Goal: Task Accomplishment & Management: Complete application form

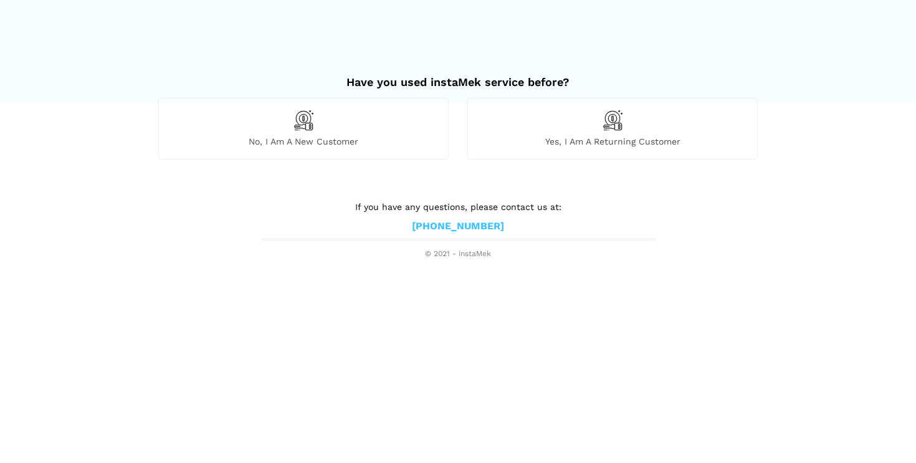
click at [570, 140] on span "Yes, I am a returning customer" at bounding box center [612, 141] width 289 height 11
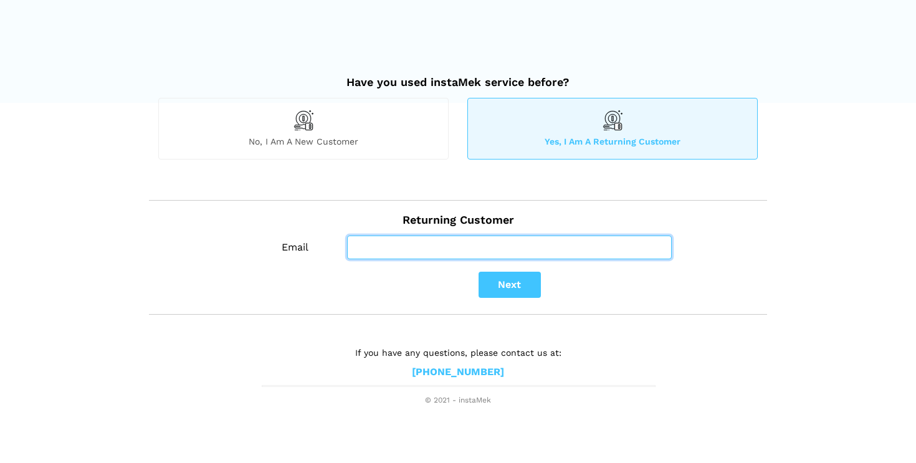
click at [468, 245] on input "Email" at bounding box center [509, 248] width 325 height 24
type input "[EMAIL_ADDRESS][DOMAIN_NAME]"
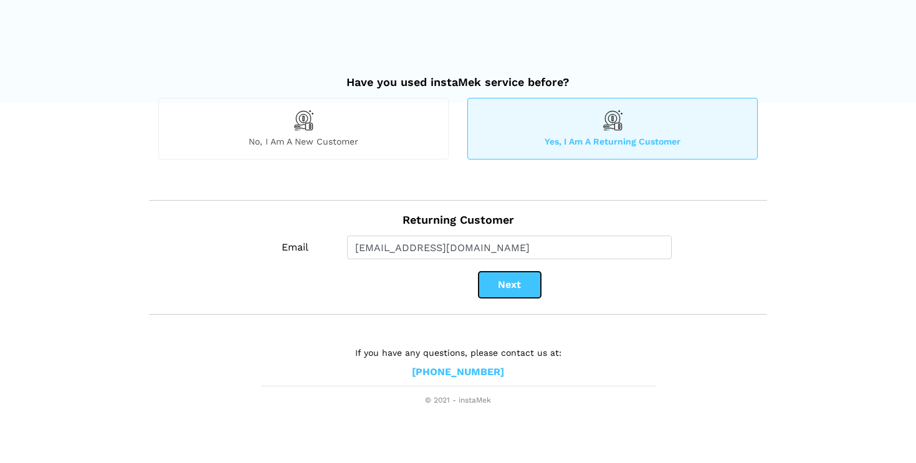
click at [507, 285] on button "Next" at bounding box center [510, 285] width 62 height 26
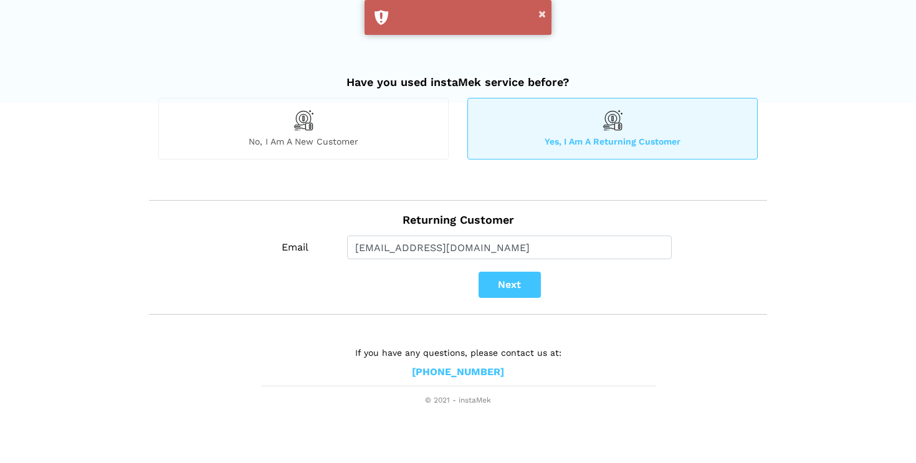
click at [311, 135] on div "No, I am a new customer" at bounding box center [303, 128] width 290 height 61
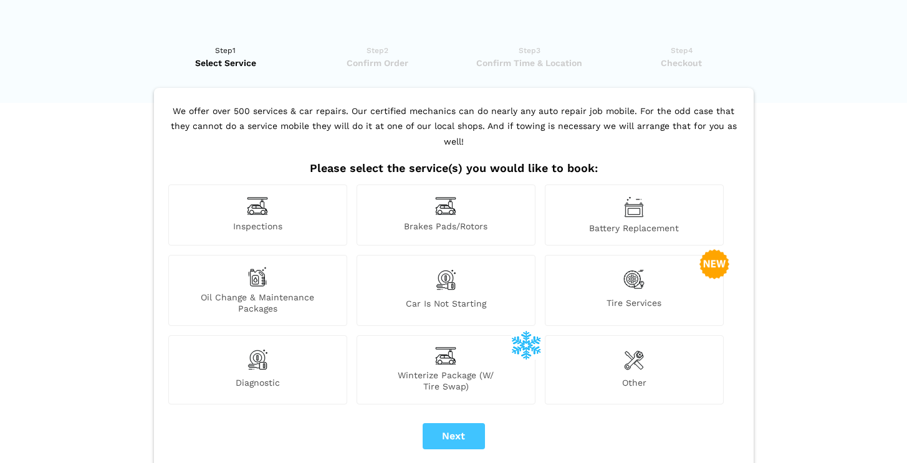
click at [648, 277] on div "Tire Services" at bounding box center [634, 290] width 179 height 71
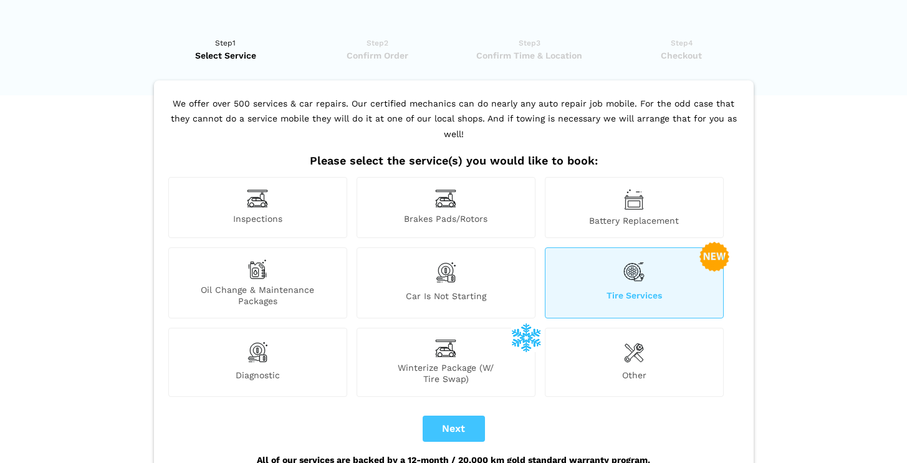
scroll to position [12, 0]
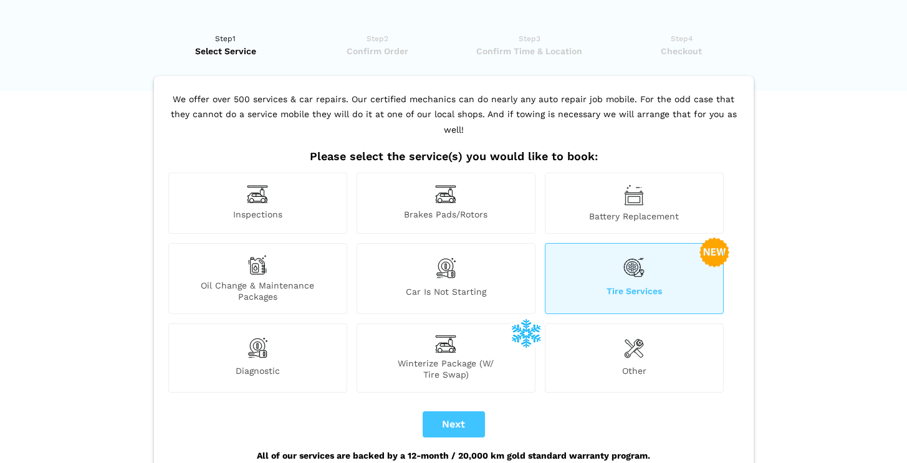
click at [463, 209] on span "Brakes Pads/Rotors" at bounding box center [446, 215] width 178 height 13
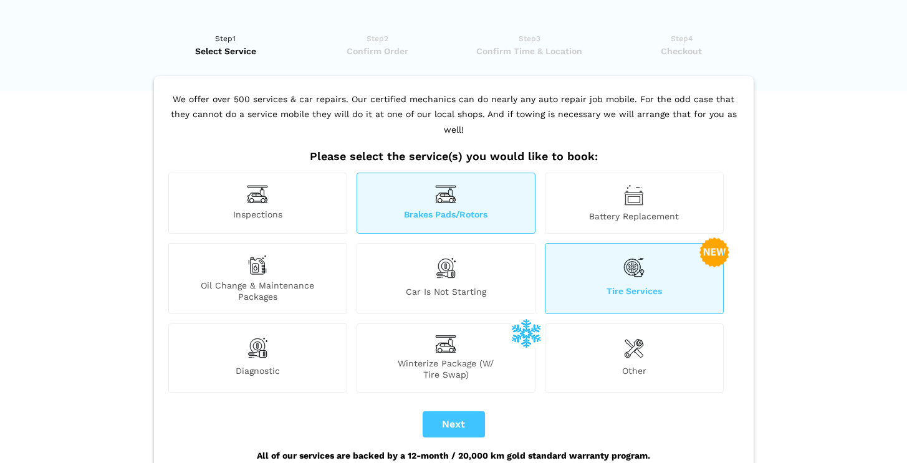
click at [282, 261] on div "Oil Change & Maintenance Packages" at bounding box center [257, 278] width 179 height 71
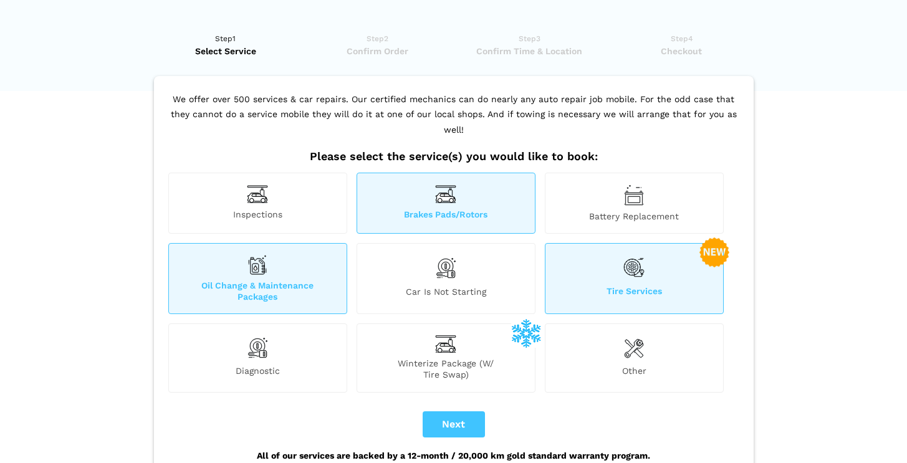
click at [628, 335] on img at bounding box center [634, 347] width 20 height 25
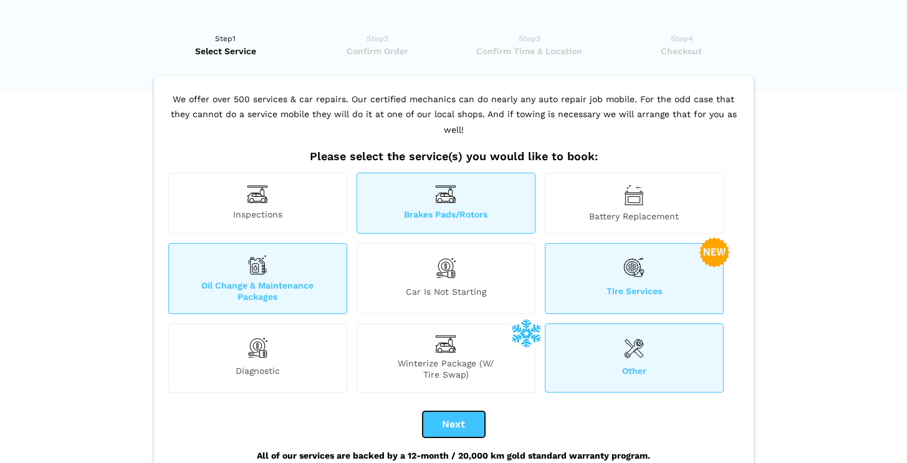
click at [450, 411] on button "Next" at bounding box center [453, 424] width 62 height 26
checkbox input "true"
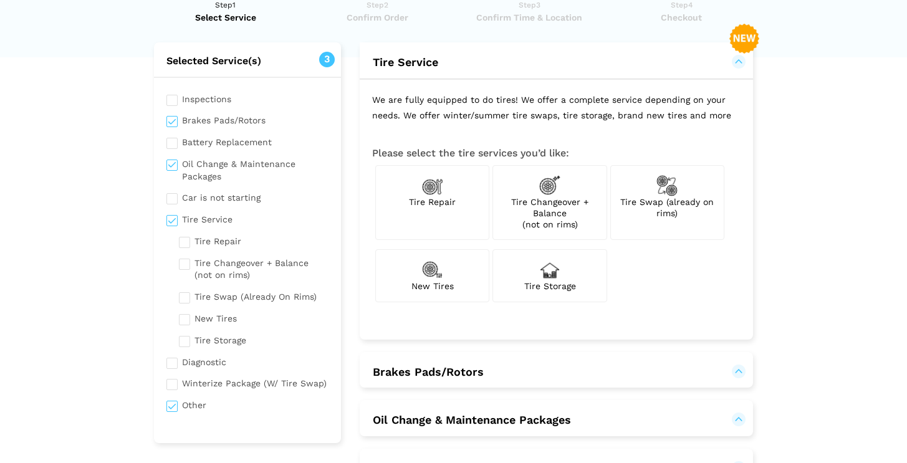
scroll to position [74, 0]
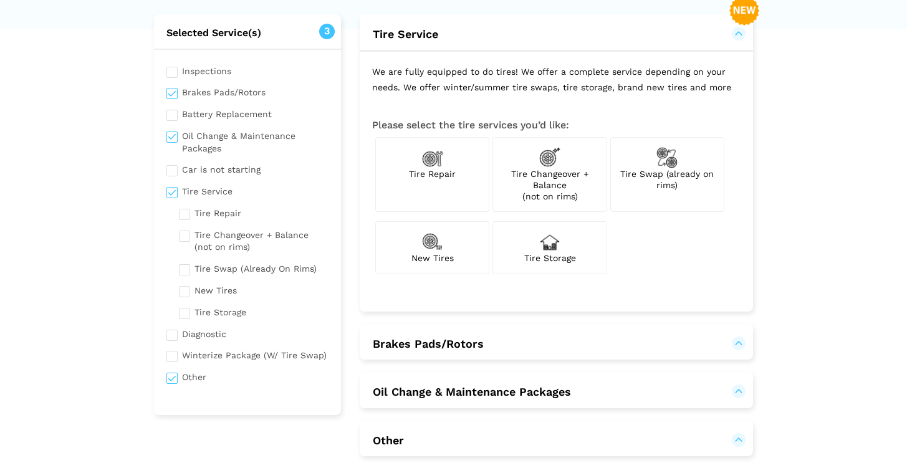
click at [436, 254] on span "New Tires" at bounding box center [432, 258] width 42 height 10
checkbox input "true"
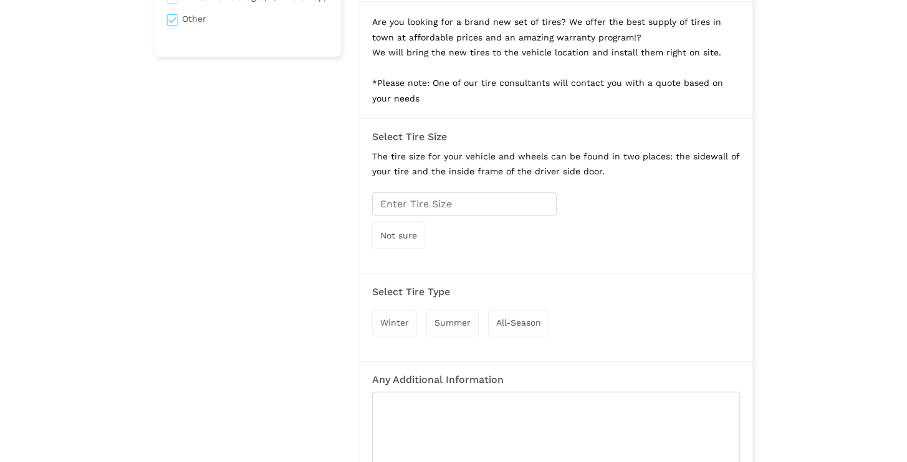
scroll to position [467, 0]
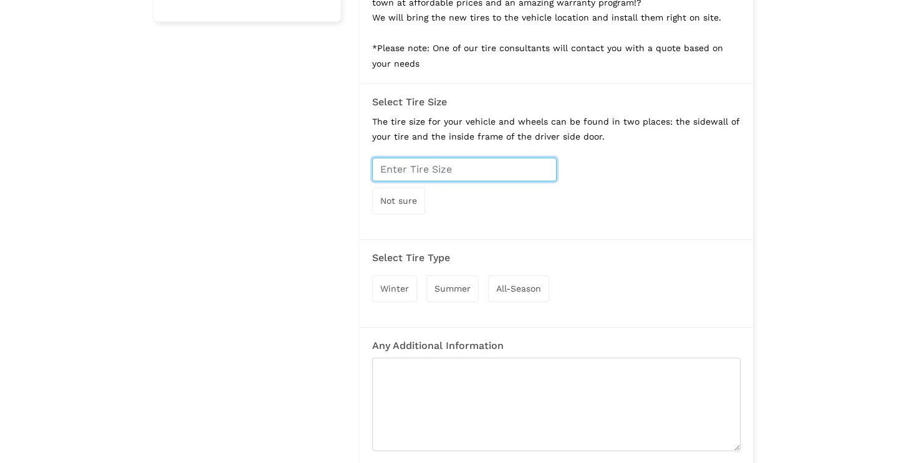
click at [477, 171] on input "text" at bounding box center [464, 170] width 184 height 24
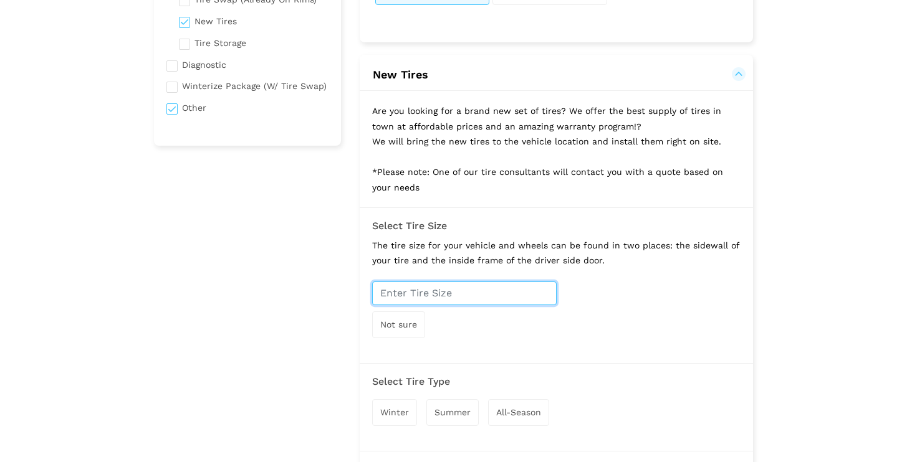
scroll to position [347, 0]
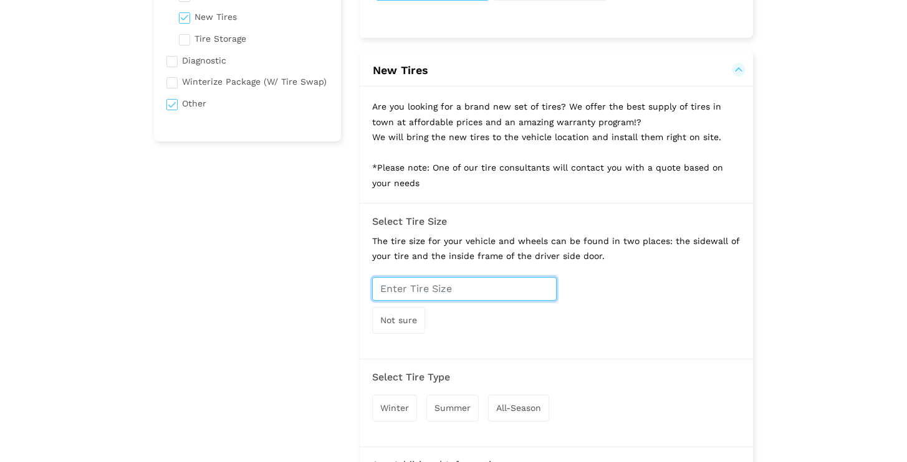
click at [496, 286] on input "text" at bounding box center [464, 289] width 184 height 24
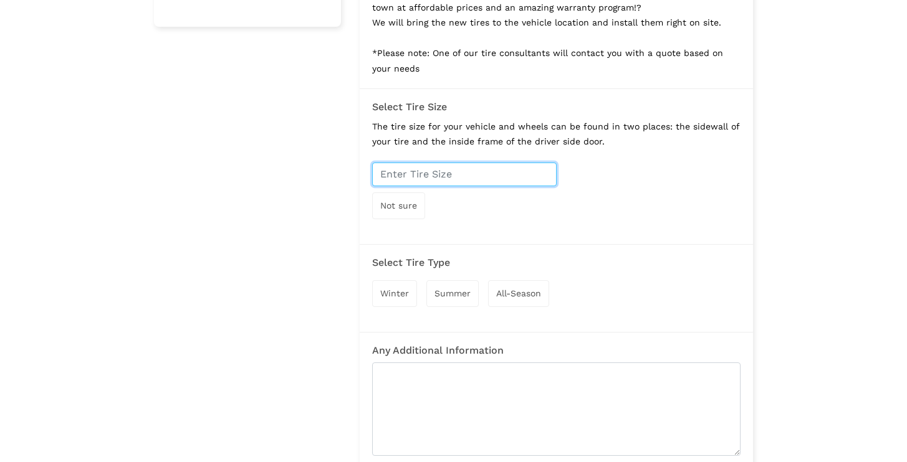
scroll to position [462, 0]
click at [395, 294] on span "Winter" at bounding box center [394, 293] width 29 height 10
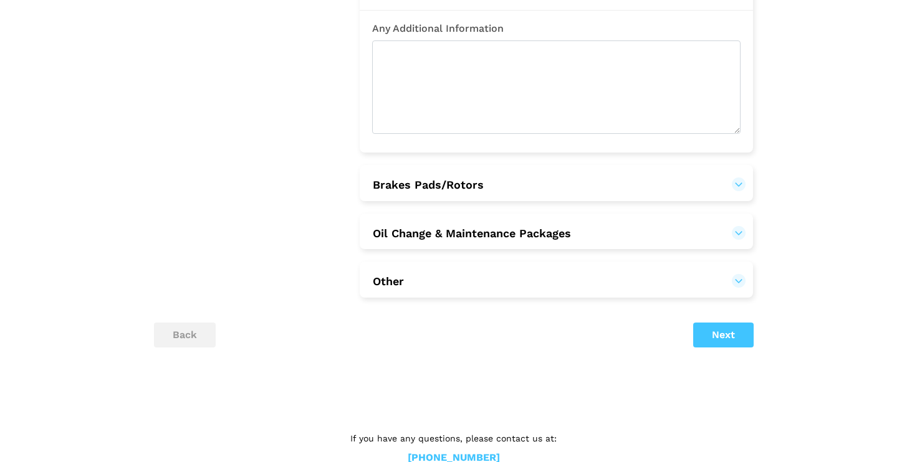
scroll to position [814, 0]
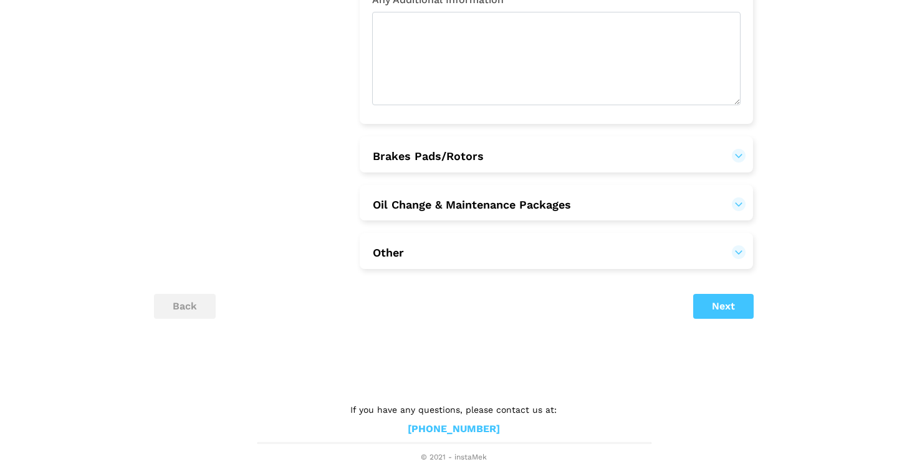
click at [740, 151] on button "Brakes Pads/Rotors" at bounding box center [556, 156] width 368 height 15
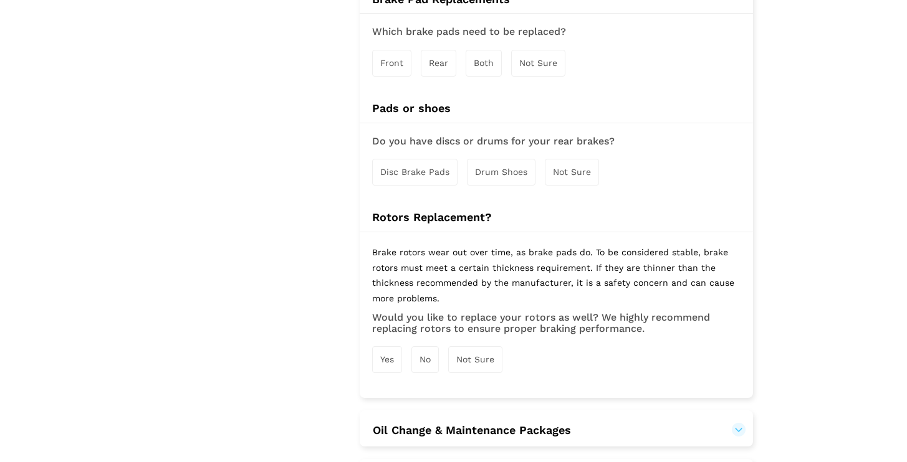
scroll to position [1205, 0]
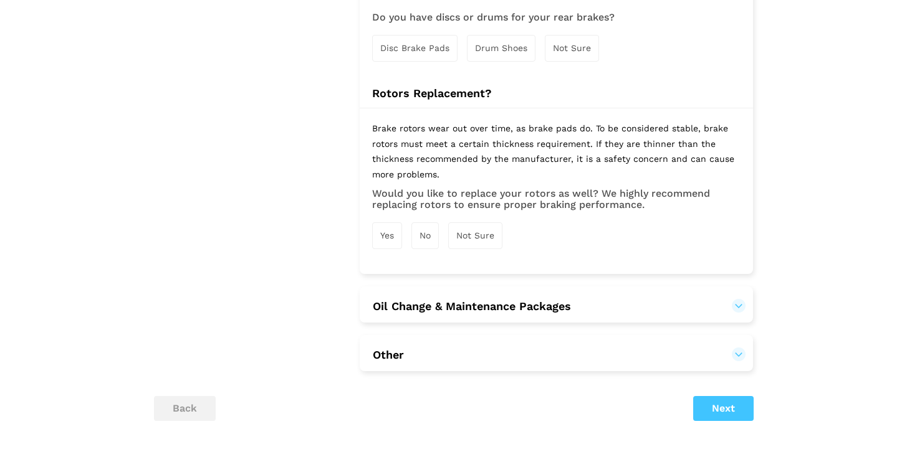
click at [571, 303] on button "Oil Change & Maintenance Packages" at bounding box center [471, 306] width 199 height 15
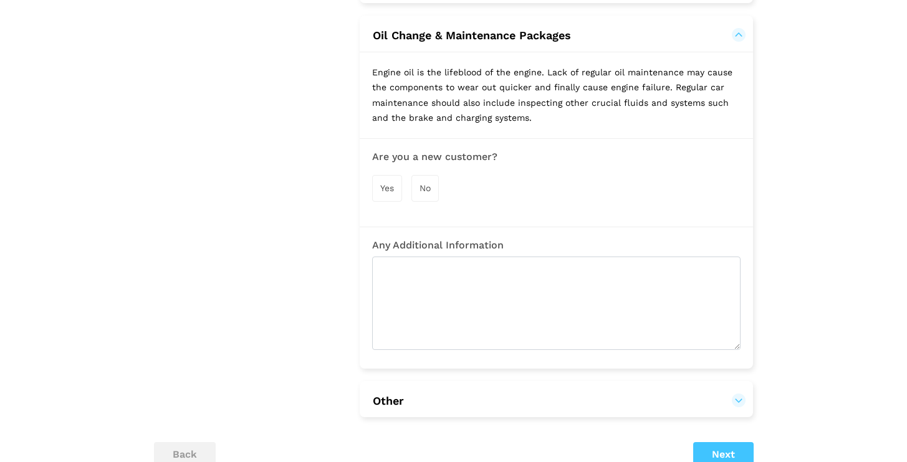
scroll to position [1625, 0]
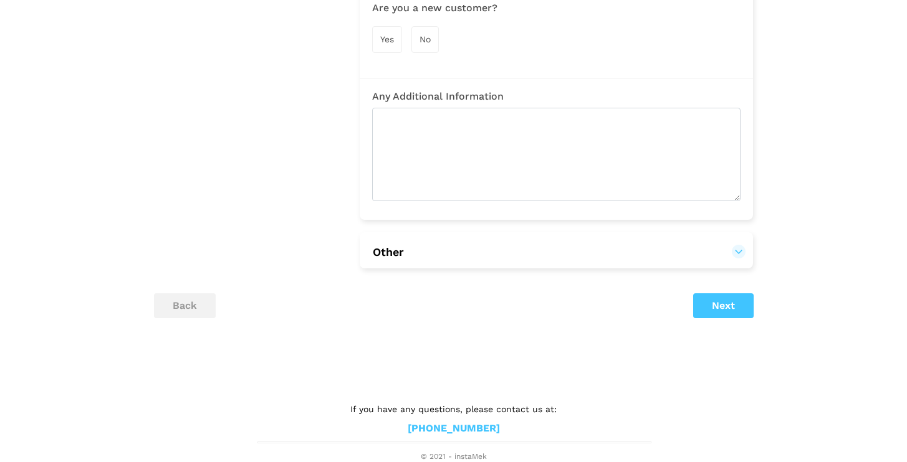
click at [740, 251] on button "Other" at bounding box center [556, 252] width 368 height 15
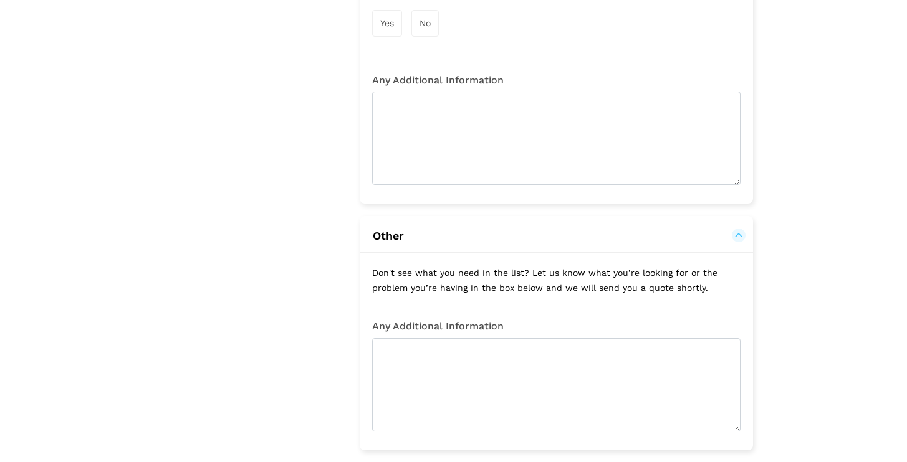
scroll to position [1661, 0]
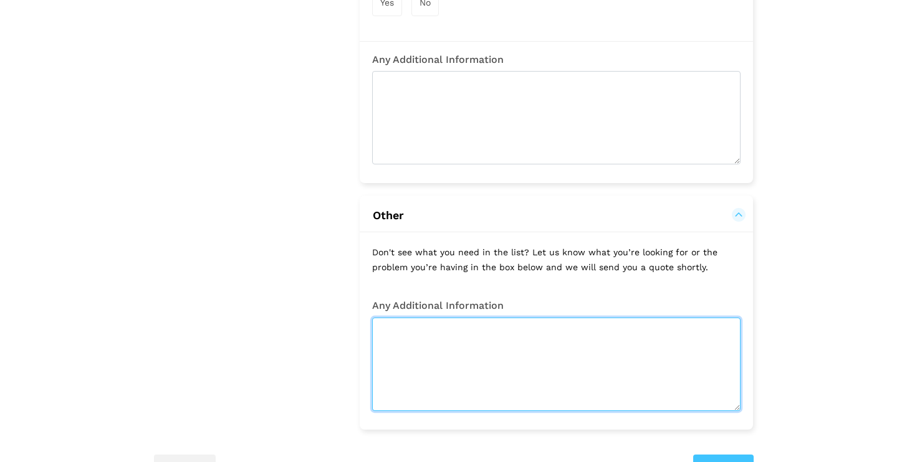
click at [560, 346] on textarea at bounding box center [556, 364] width 368 height 93
click at [0, 0] on qb-div "Add a comma on ," at bounding box center [0, 0] width 0 height 0
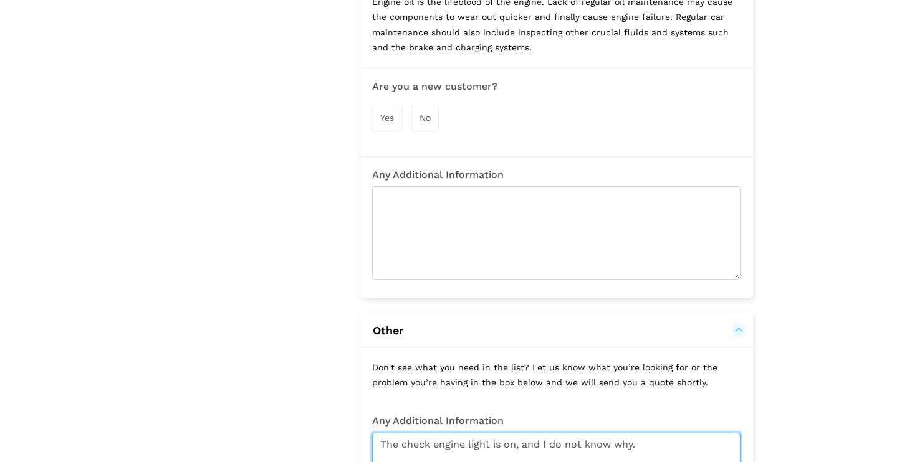
scroll to position [1331, 0]
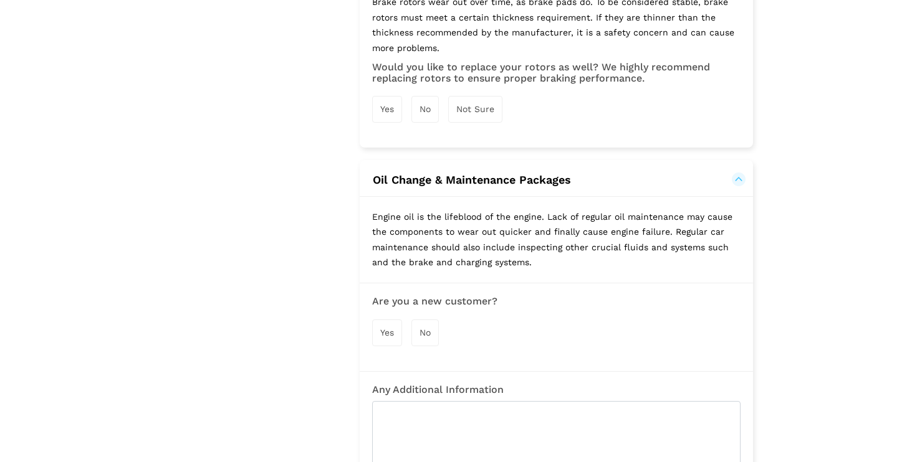
type textarea "The check engine light is on, and I do not know why."
click at [426, 334] on span "No" at bounding box center [424, 333] width 11 height 10
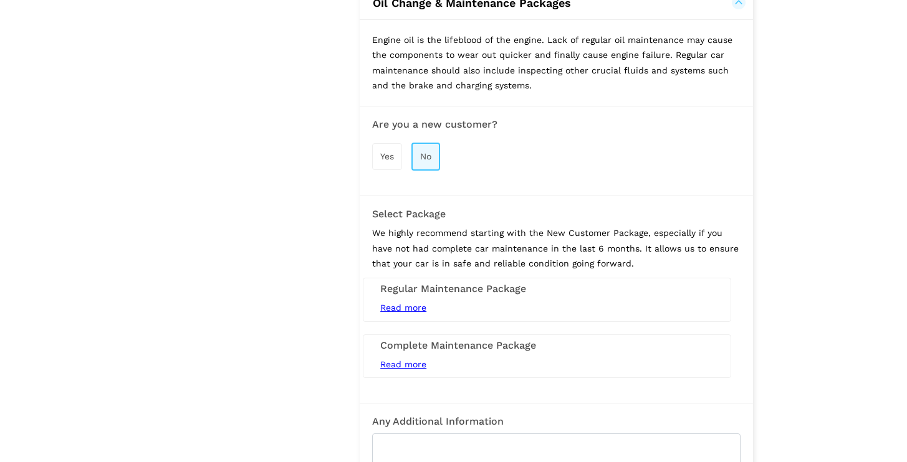
scroll to position [1509, 0]
click at [401, 364] on span "Read more" at bounding box center [403, 363] width 46 height 10
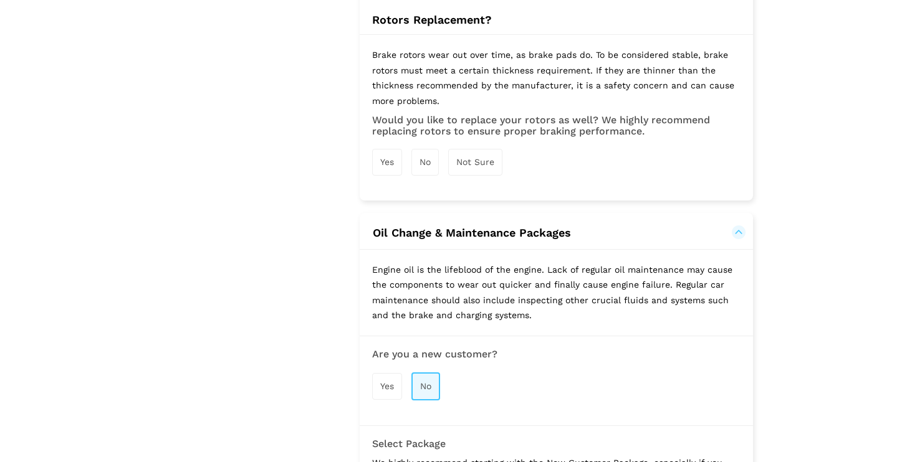
scroll to position [1431, 0]
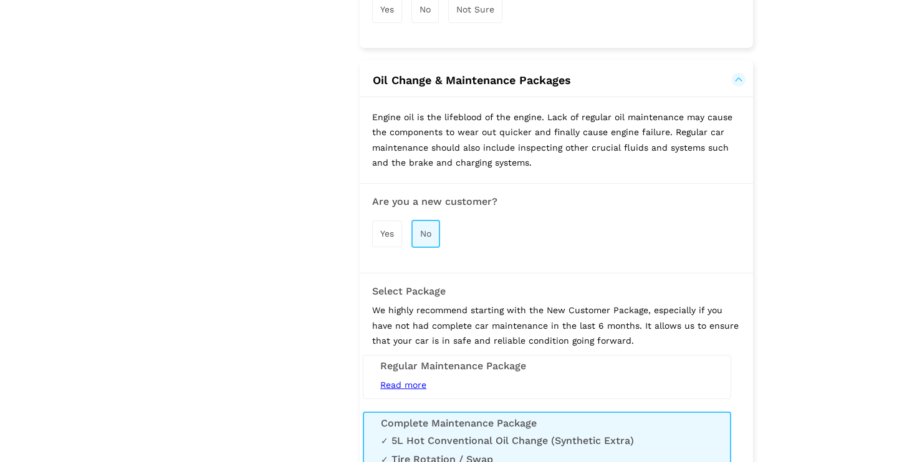
click at [406, 386] on span "Read more" at bounding box center [403, 385] width 46 height 10
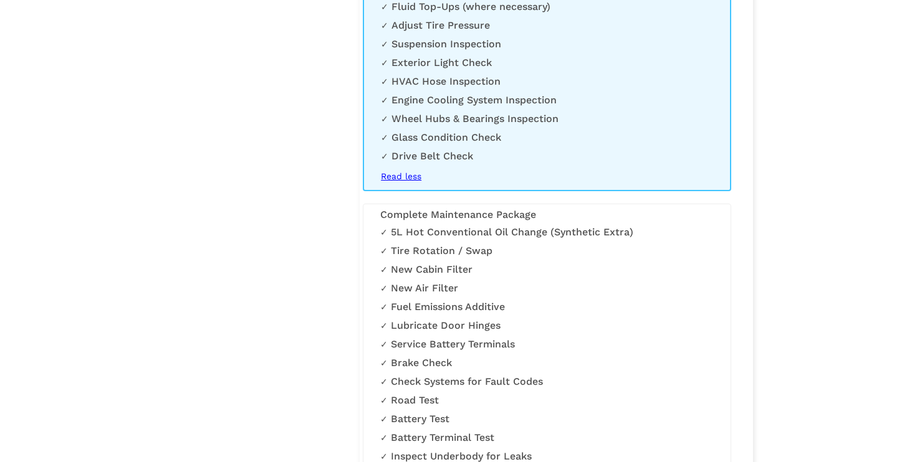
scroll to position [1534, 0]
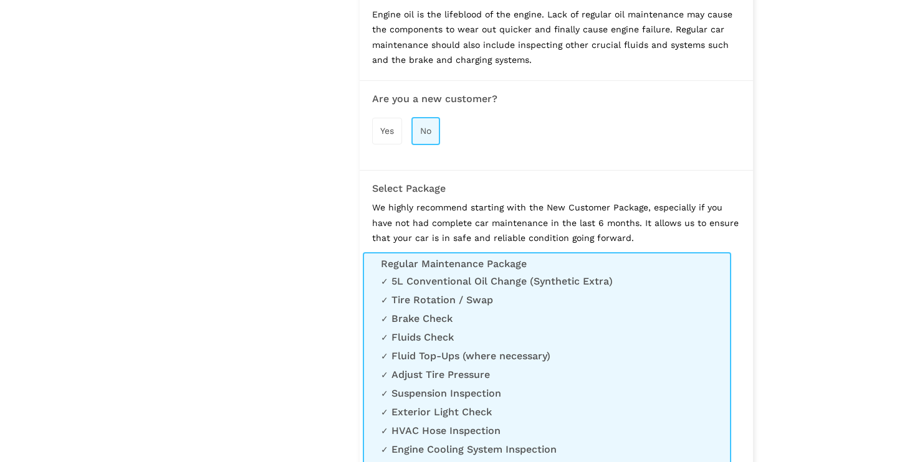
click at [413, 201] on p "We highly recommend starting with the New Customer Package, especially if you h…" at bounding box center [556, 223] width 368 height 46
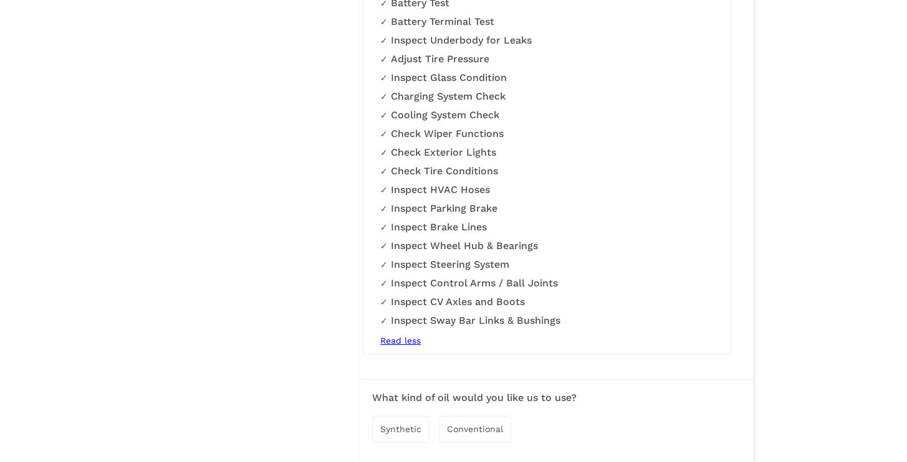
scroll to position [2320, 0]
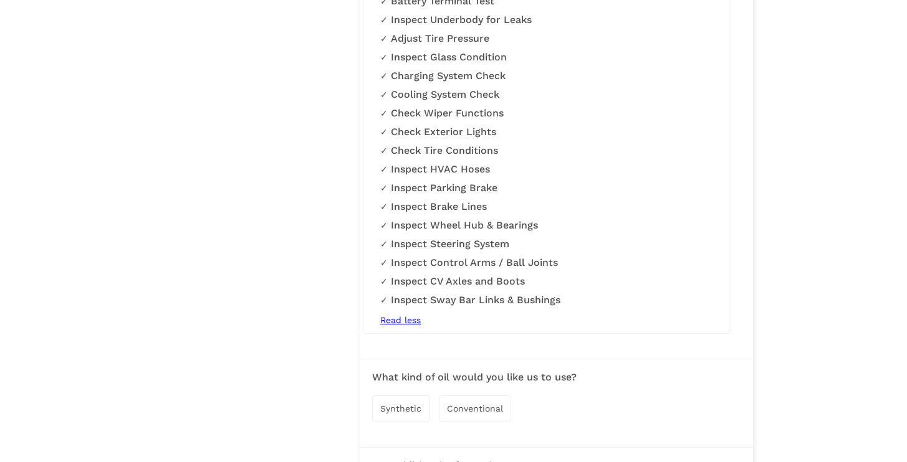
click at [404, 328] on div "5L Hot Conventional Oil Change (Synthetic Extra) Tire Rotation / Swap New Cabin…" at bounding box center [546, 58] width 333 height 539
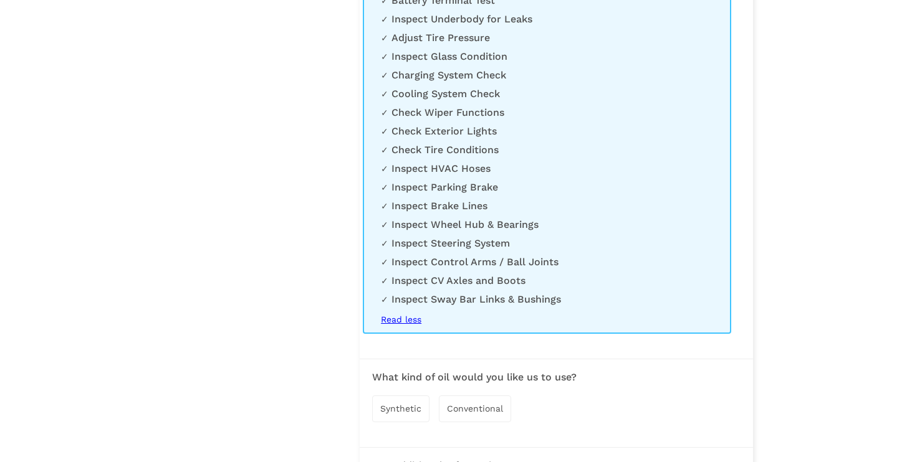
click at [409, 325] on span "Read less" at bounding box center [401, 320] width 41 height 10
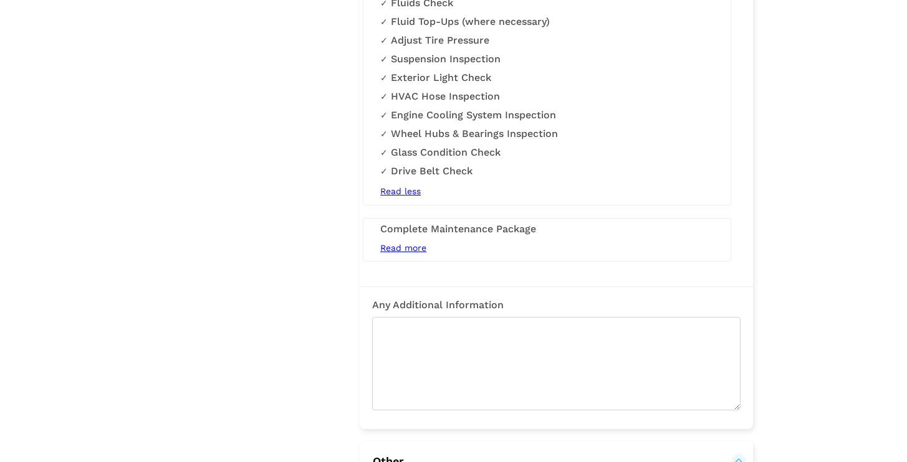
scroll to position [1868, 0]
click at [405, 196] on span "Read less" at bounding box center [400, 191] width 41 height 10
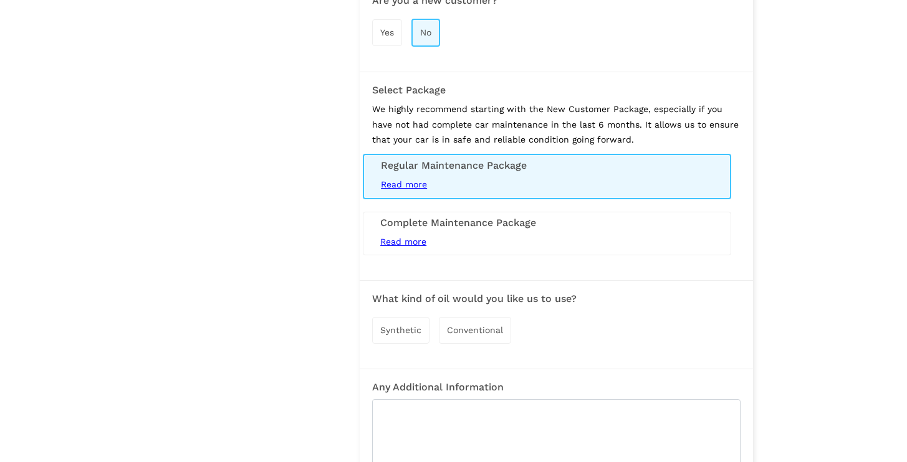
scroll to position [1626, 0]
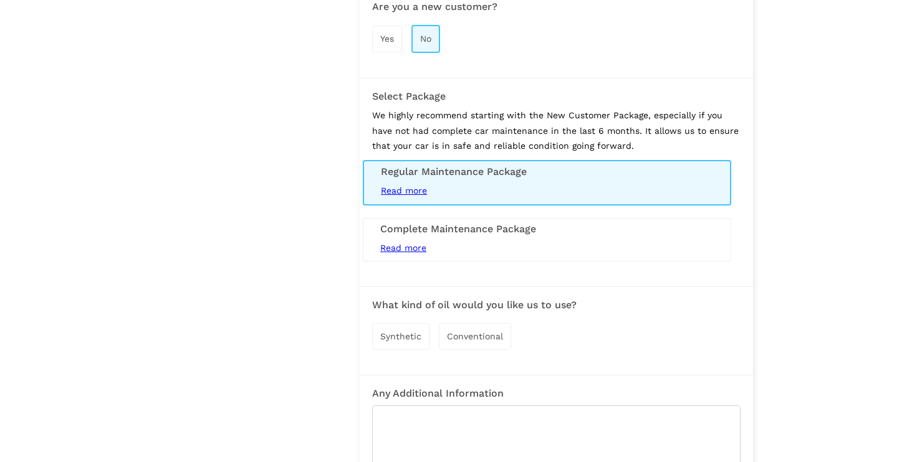
click at [405, 339] on span "Synthetic" at bounding box center [400, 337] width 41 height 10
click at [624, 234] on div "Complete Maintenance Package Read more 5L Hot Conventional Oil Change (Syntheti…" at bounding box center [547, 240] width 368 height 44
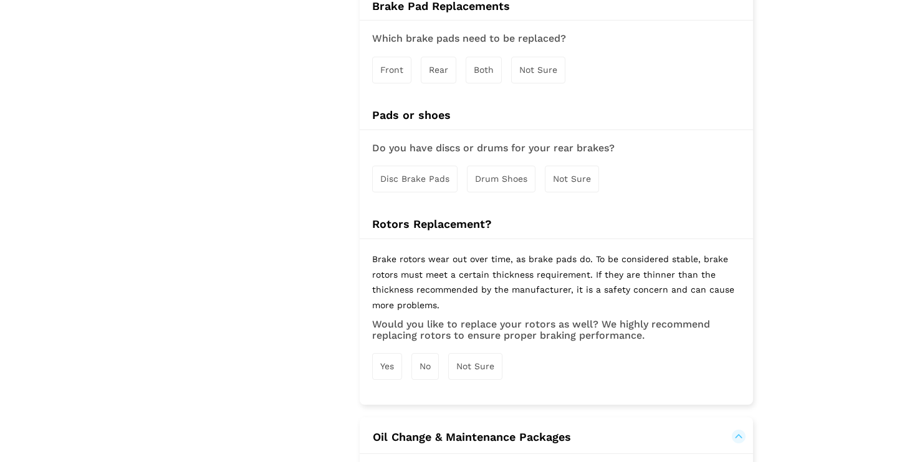
scroll to position [1035, 0]
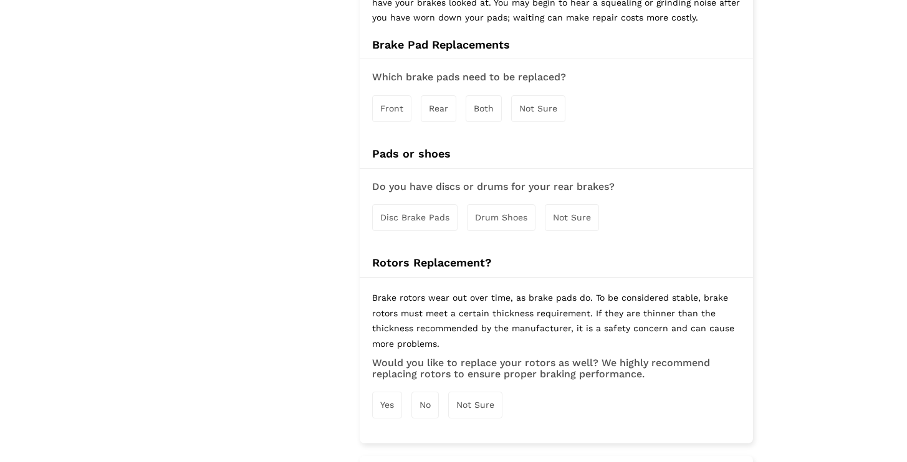
click at [483, 398] on div "Not Sure" at bounding box center [475, 405] width 54 height 27
click at [568, 214] on span "Not Sure" at bounding box center [572, 217] width 38 height 10
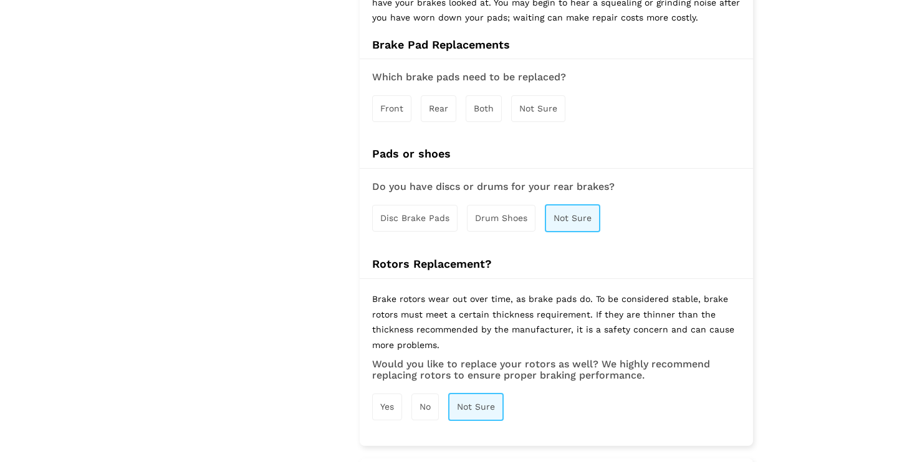
click at [551, 112] on span "Not Sure" at bounding box center [538, 108] width 38 height 10
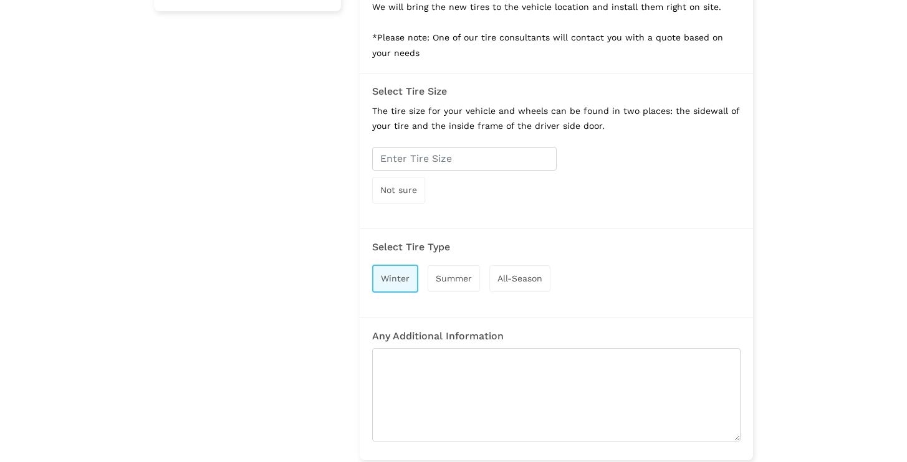
scroll to position [441, 0]
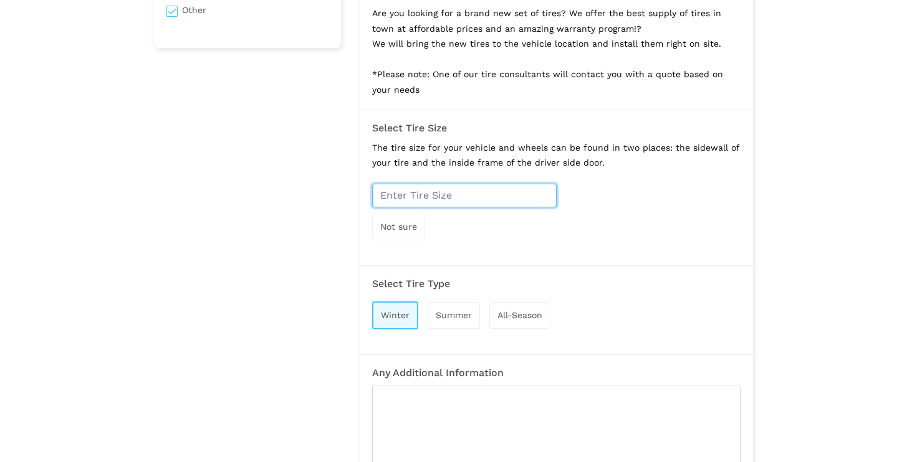
click at [508, 186] on input "text" at bounding box center [464, 196] width 184 height 24
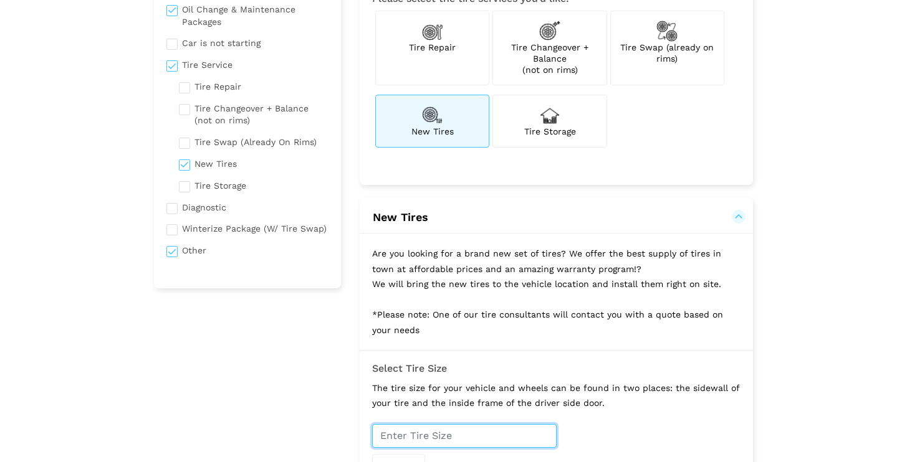
scroll to position [461, 0]
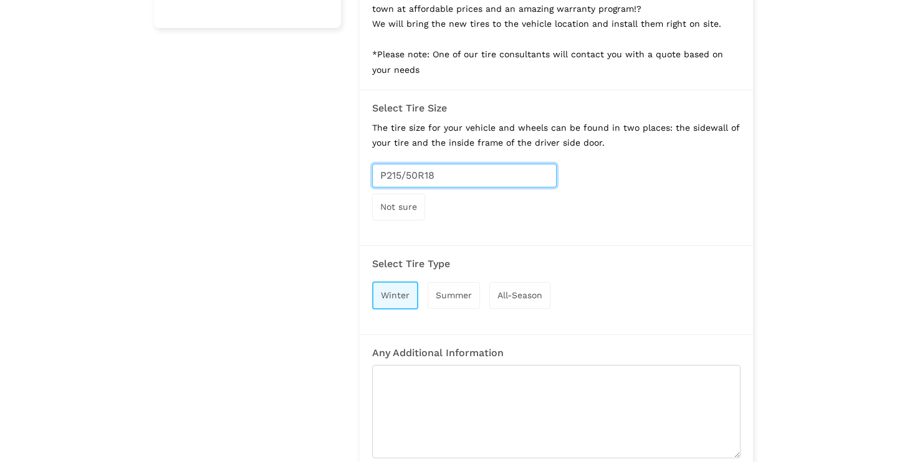
type input "P215/50R18"
click at [654, 172] on div "P215/50R18 Not sure" at bounding box center [556, 195] width 368 height 63
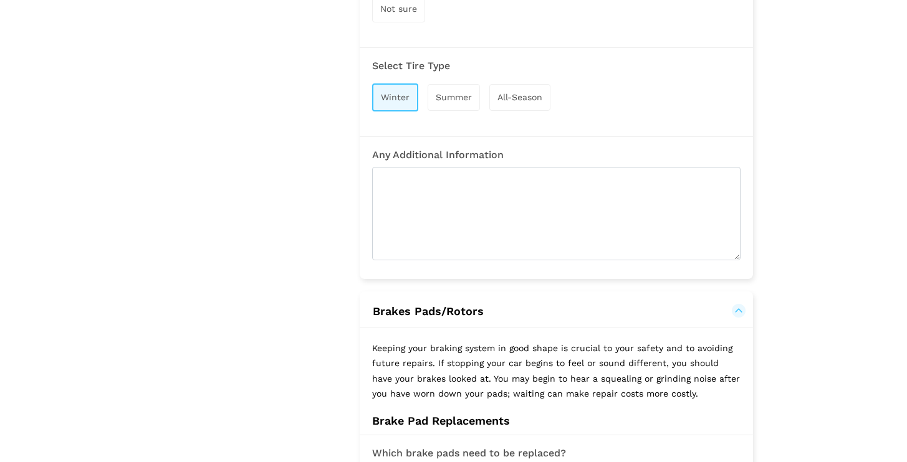
scroll to position [659, 0]
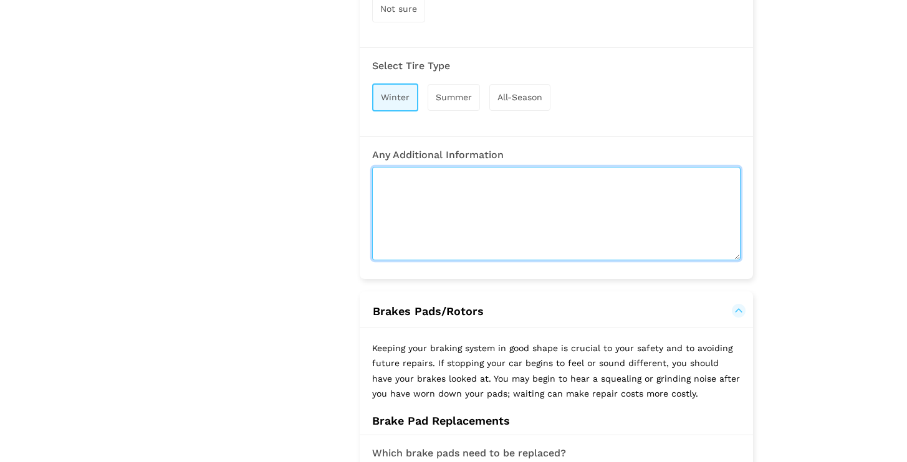
click at [589, 206] on textarea at bounding box center [556, 213] width 368 height 93
click at [478, 178] on textarea "I have a set of rims to mount the winter tires." at bounding box center [556, 213] width 368 height 93
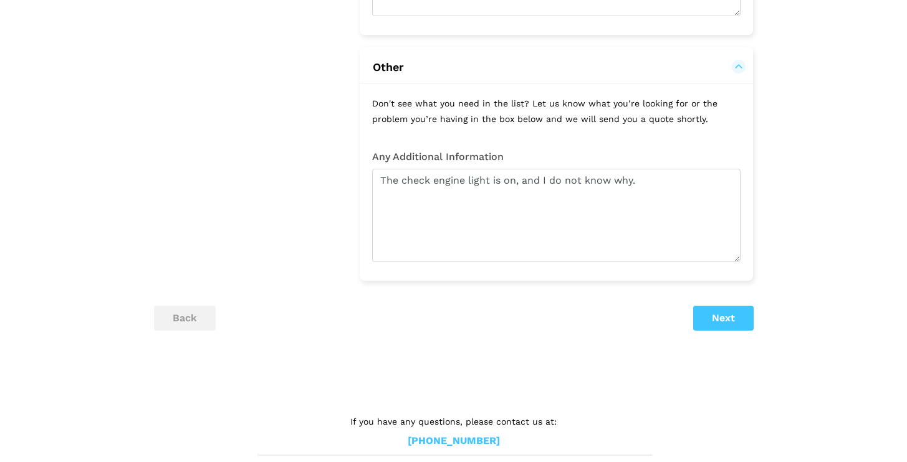
scroll to position [2126, 0]
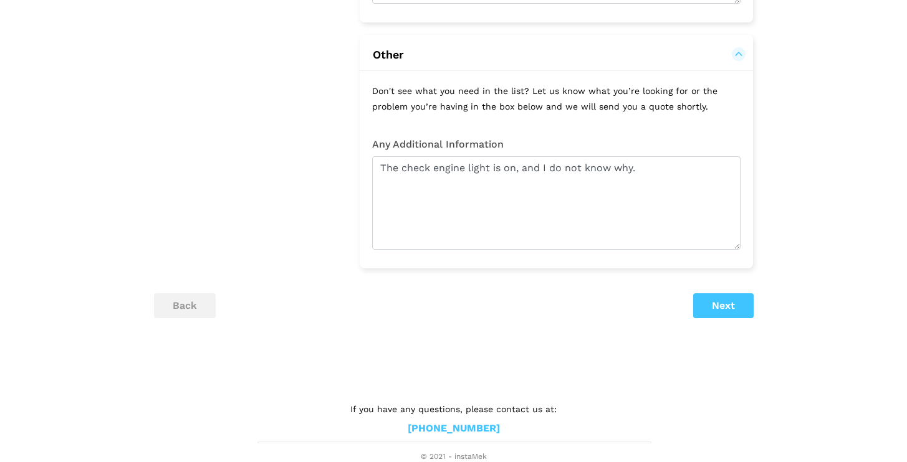
type textarea "I have a set of rims on which to mount the winter tires."
click at [723, 300] on button "Next" at bounding box center [723, 306] width 60 height 25
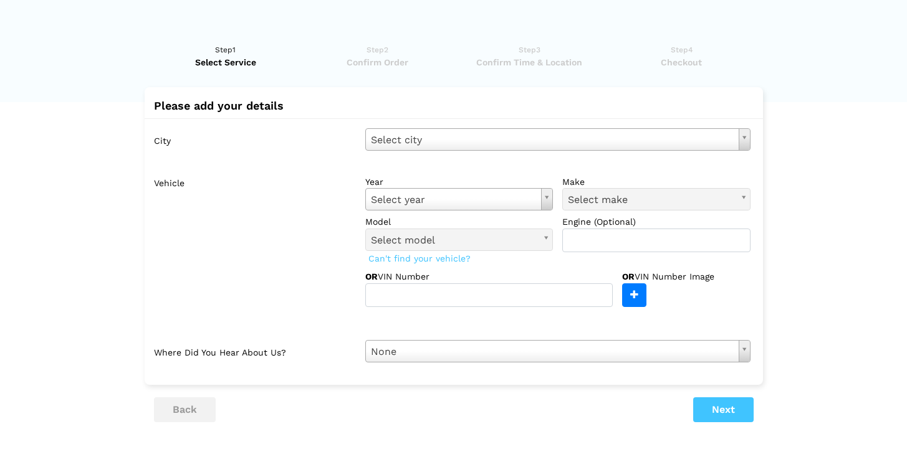
scroll to position [0, 0]
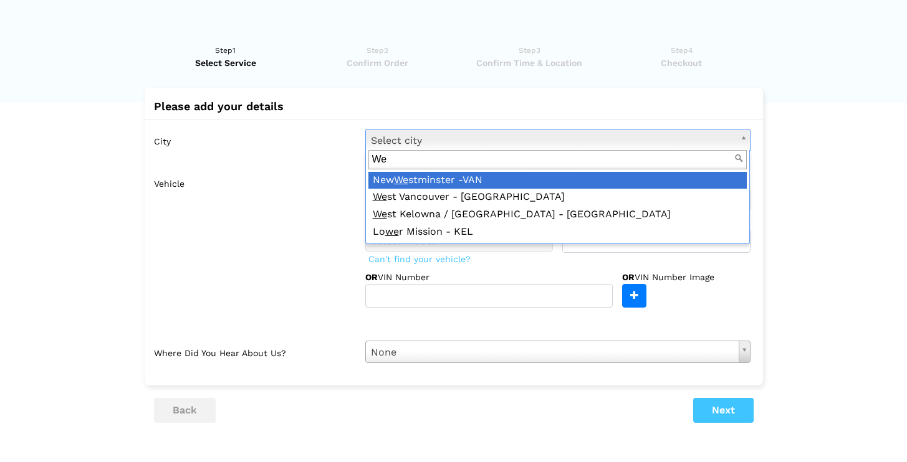
type input "W"
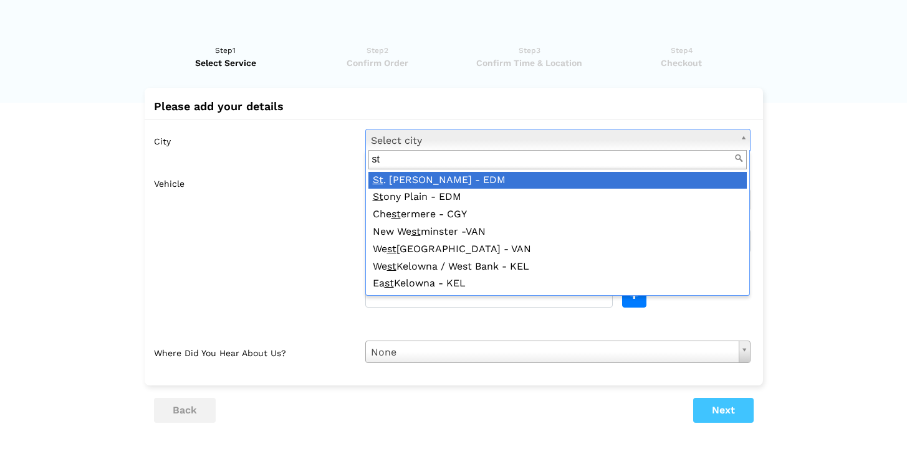
type input "s"
